Goal: Task Accomplishment & Management: Manage account settings

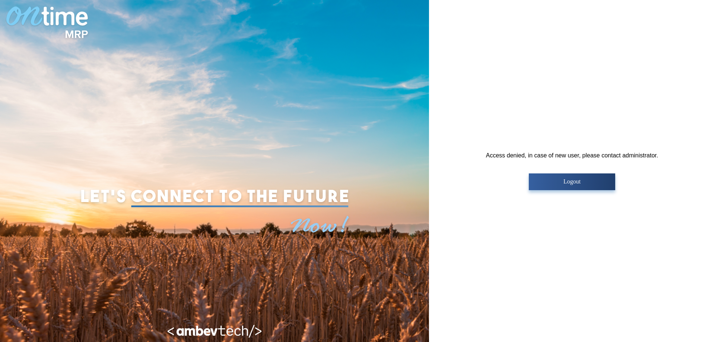
click at [574, 184] on p "Logout" at bounding box center [572, 181] width 82 height 7
